Goal: Task Accomplishment & Management: Use online tool/utility

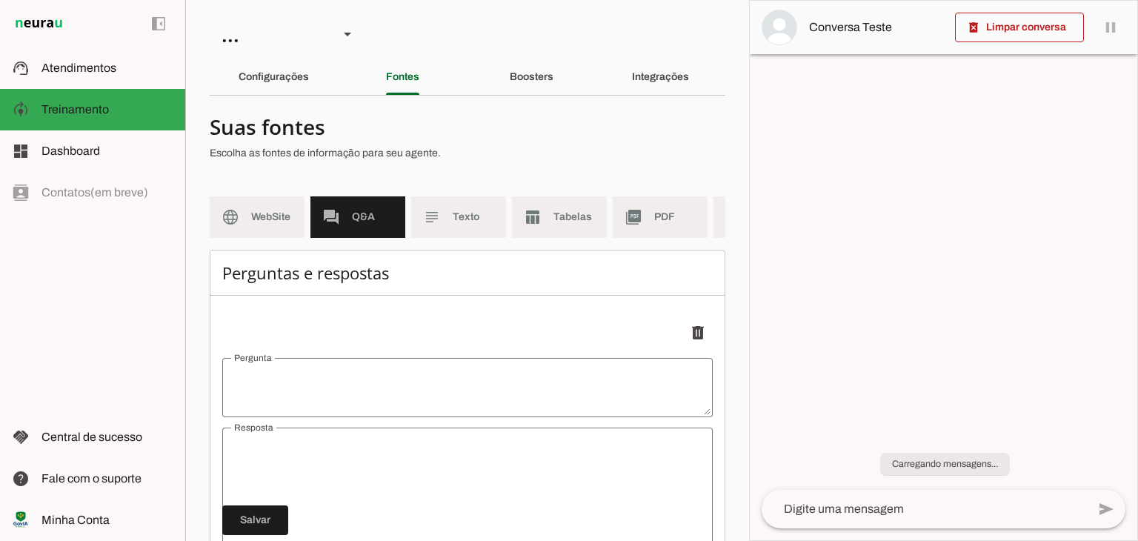
type textarea "Oi"
type textarea "👋 Olá! Você está falando com o Ouvidor Digital da Câmara Municipal de [GEOGRAPH…"
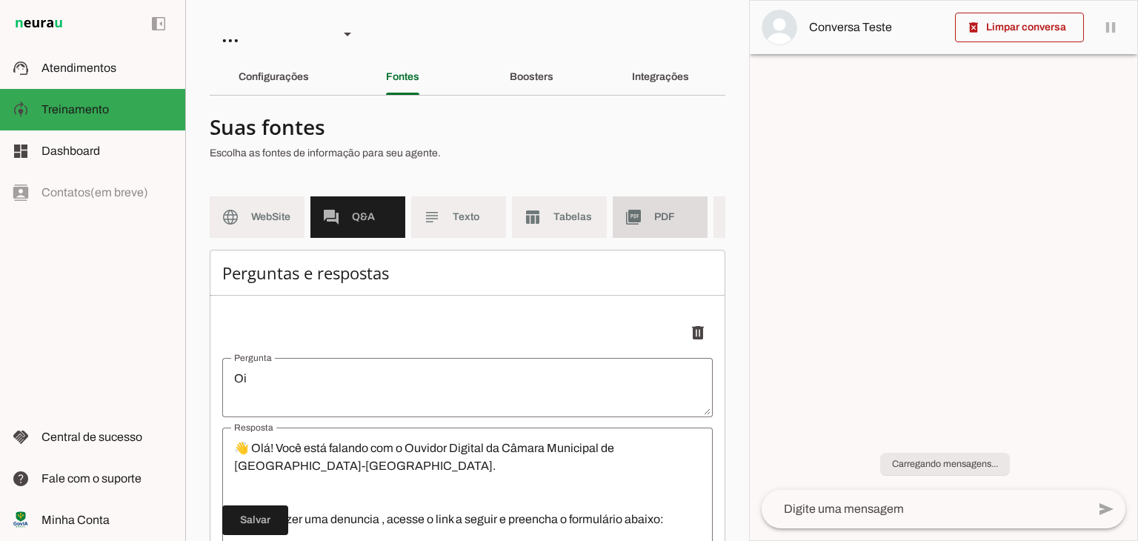
click at [660, 208] on md-item "picture_as_pdf PDF" at bounding box center [660, 217] width 95 height 42
click at [0, 0] on span at bounding box center [0, 0] width 0 height 0
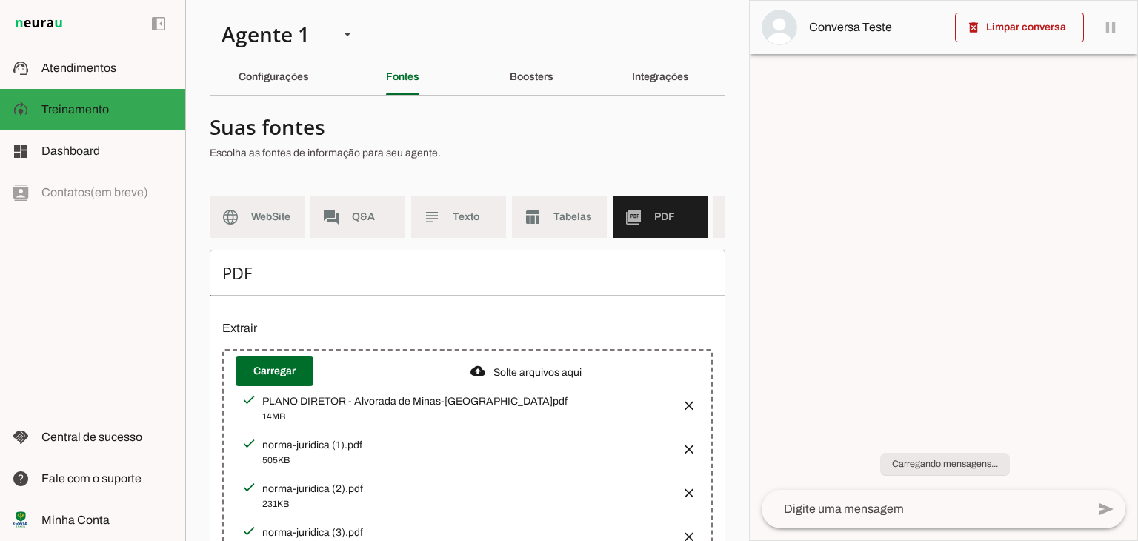
click at [679, 411] on button "button" at bounding box center [685, 401] width 30 height 30
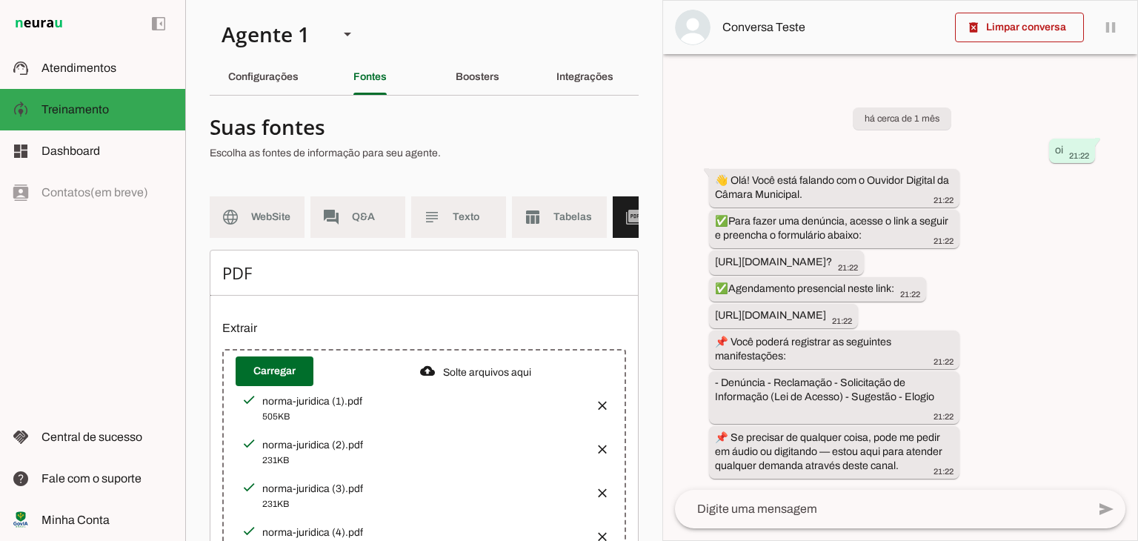
click at [591, 411] on button "button" at bounding box center [598, 401] width 30 height 30
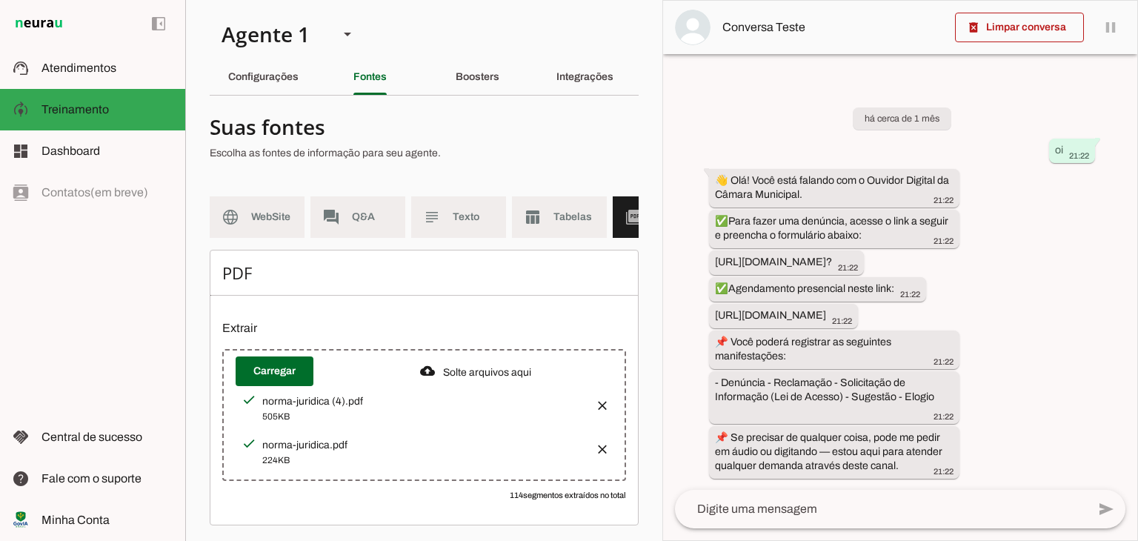
click at [591, 411] on button "button" at bounding box center [598, 401] width 30 height 30
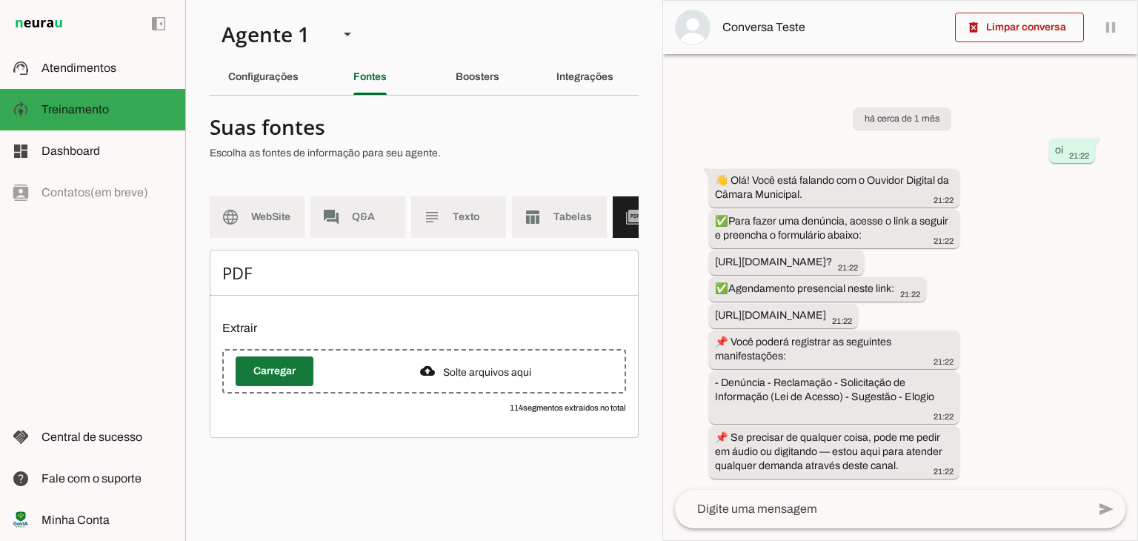
click at [275, 386] on span at bounding box center [275, 372] width 78 height 36
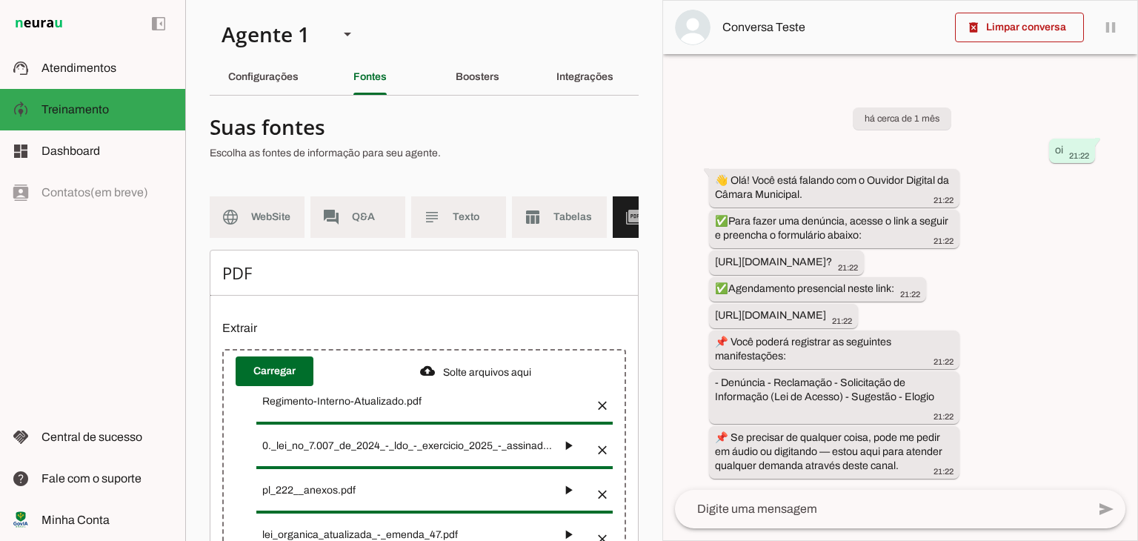
drag, startPoint x: 662, startPoint y: 378, endPoint x: 667, endPoint y: 431, distance: 53.6
click at [667, 431] on div "delete_forever Limpar conversa pause O agente está respondendo mensagens. Caso …" at bounding box center [901, 270] width 476 height 541
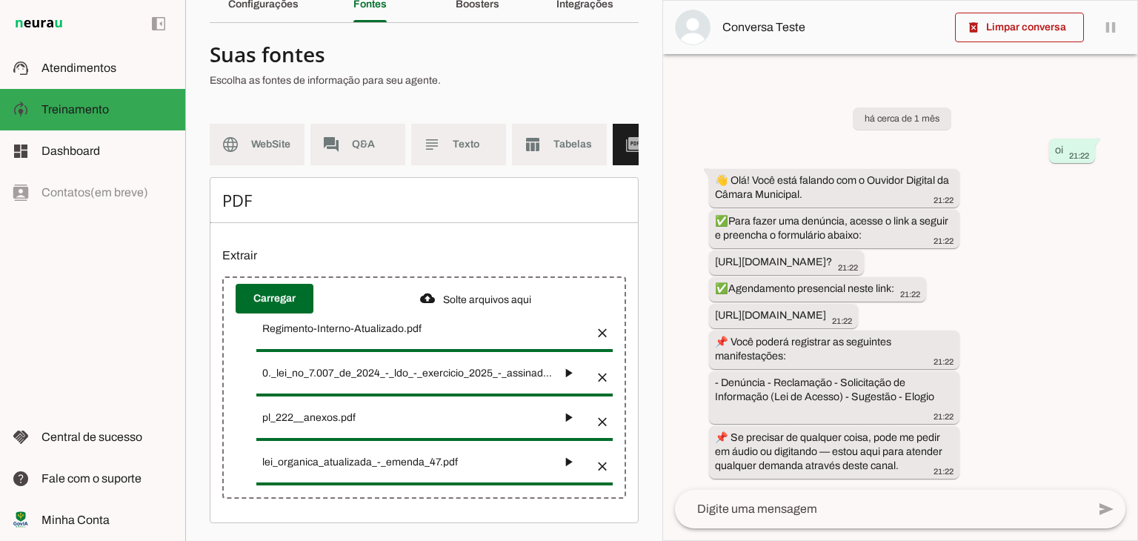
click at [680, 454] on div "há cerca de 1 mês oi 21:22 👋 Olá! Você está falando com o Ouvidor Digital da Câ…" at bounding box center [900, 282] width 474 height 415
click at [288, 150] on md-item "language WebSite" at bounding box center [257, 145] width 95 height 42
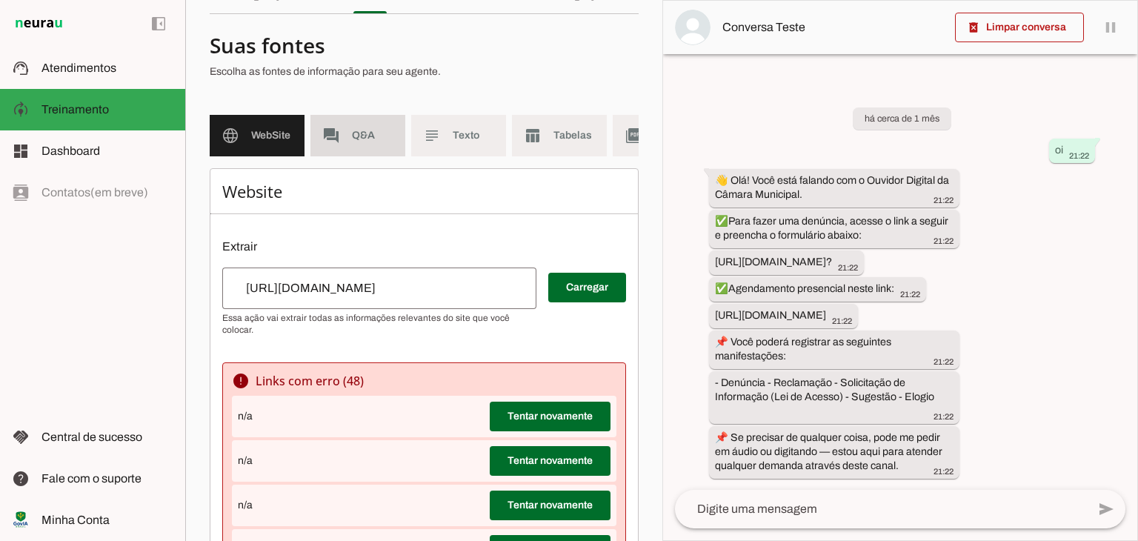
click at [338, 150] on md-item "forum Q&A" at bounding box center [358, 136] width 95 height 42
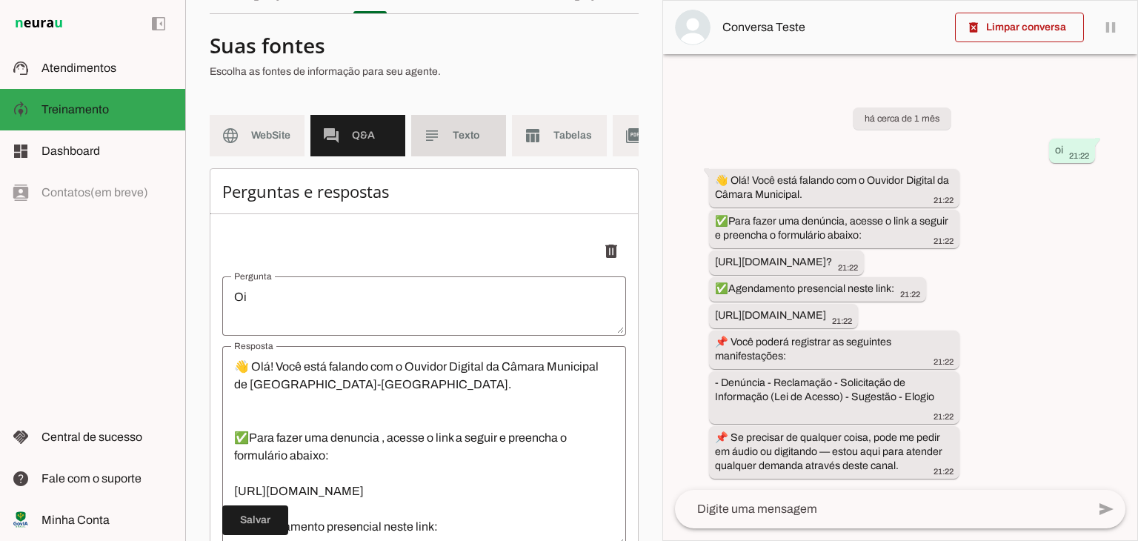
click at [475, 138] on span "Texto" at bounding box center [474, 135] width 42 height 15
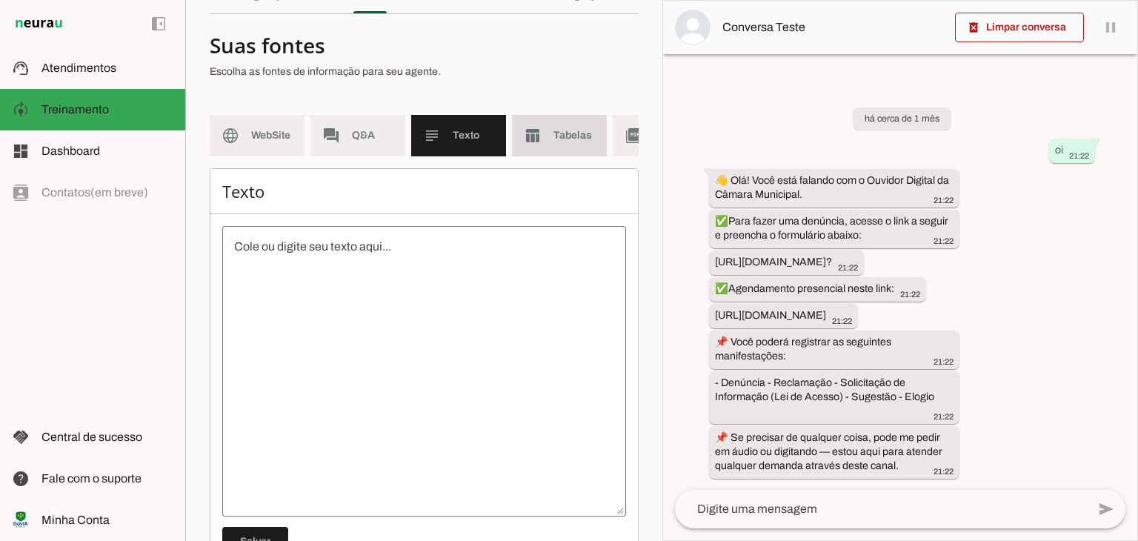
click at [557, 129] on span "Tabelas" at bounding box center [575, 135] width 42 height 15
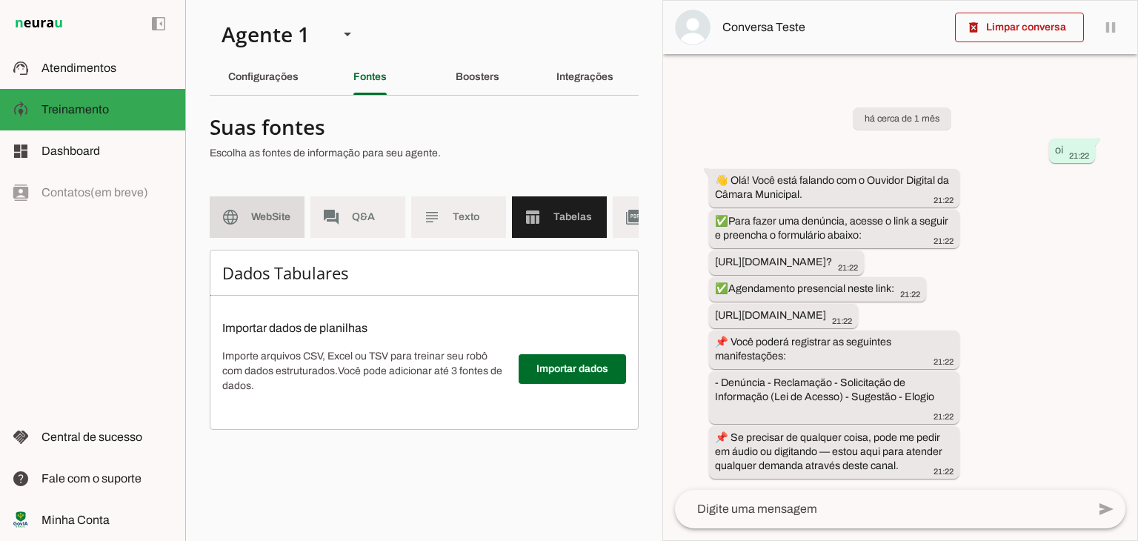
click at [273, 233] on md-item "language WebSite" at bounding box center [257, 217] width 95 height 42
